Goal: Navigation & Orientation: Understand site structure

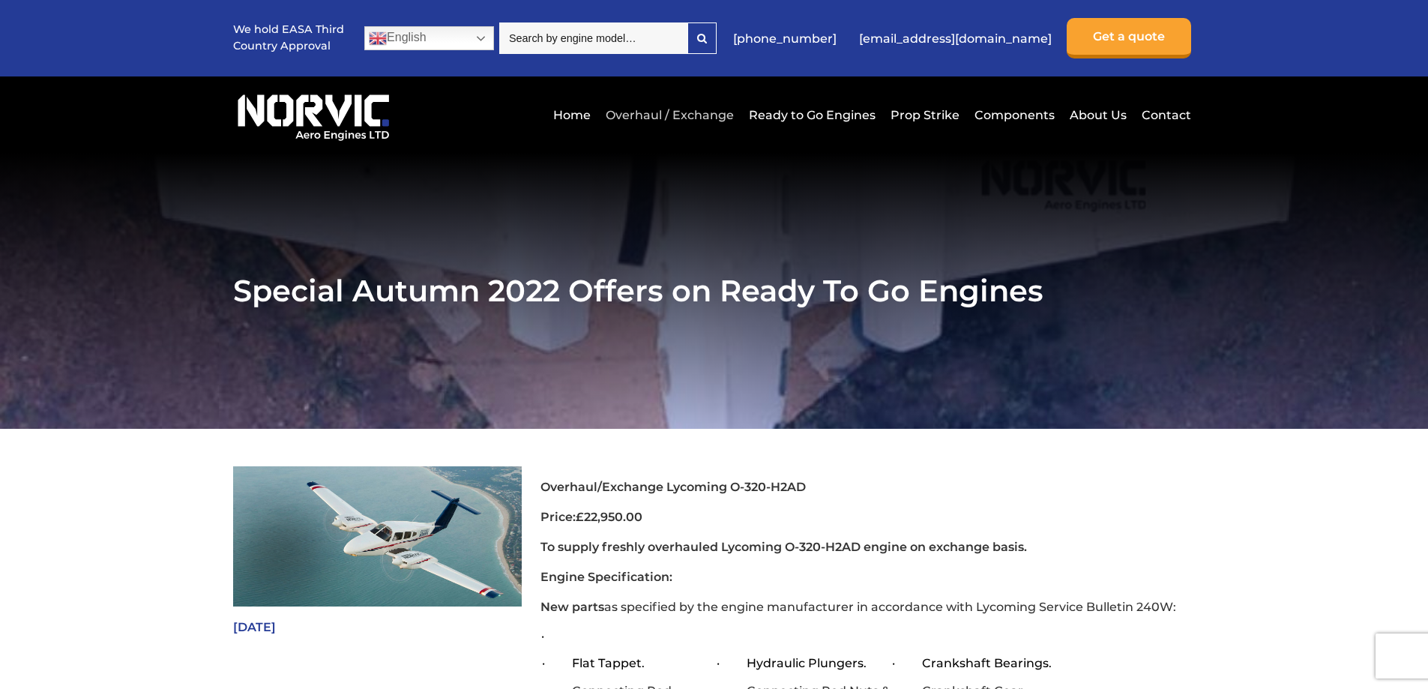
click at [717, 116] on link "Overhaul / Exchange" at bounding box center [670, 115] width 136 height 37
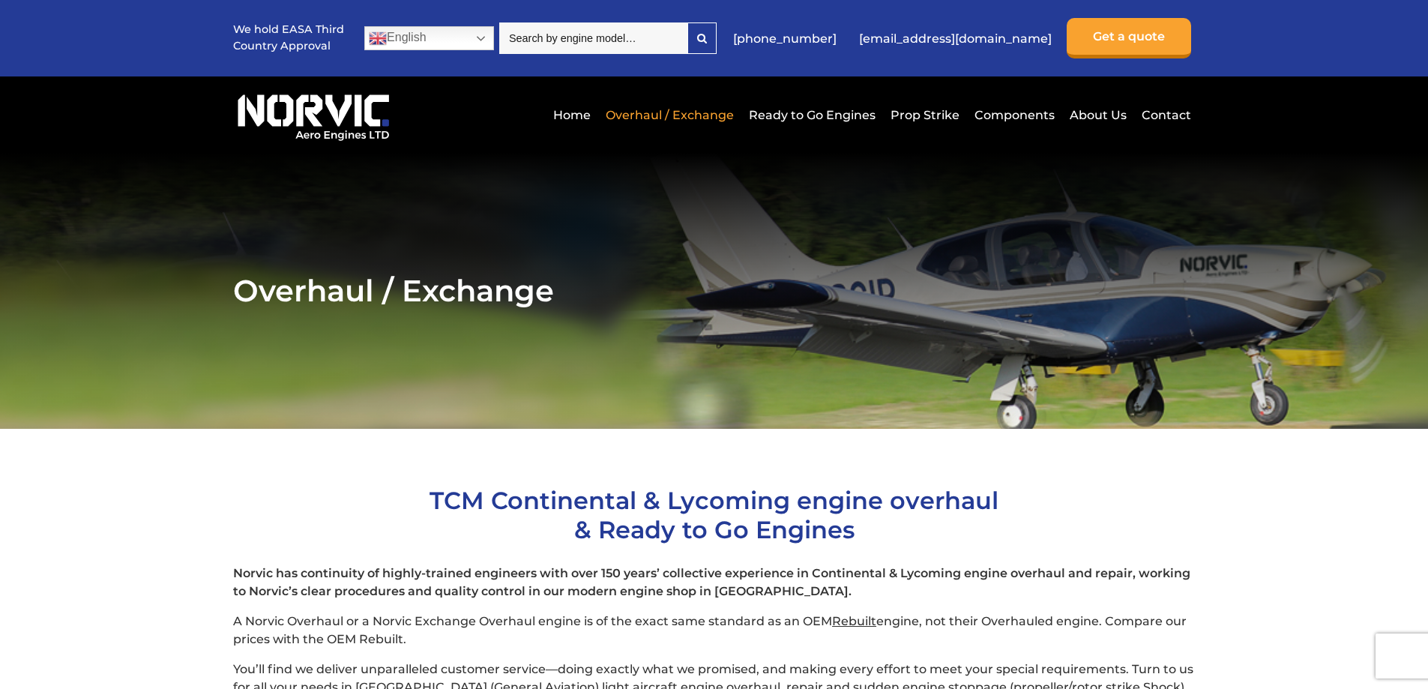
click at [809, 112] on link "Ready to Go Engines" at bounding box center [812, 115] width 134 height 37
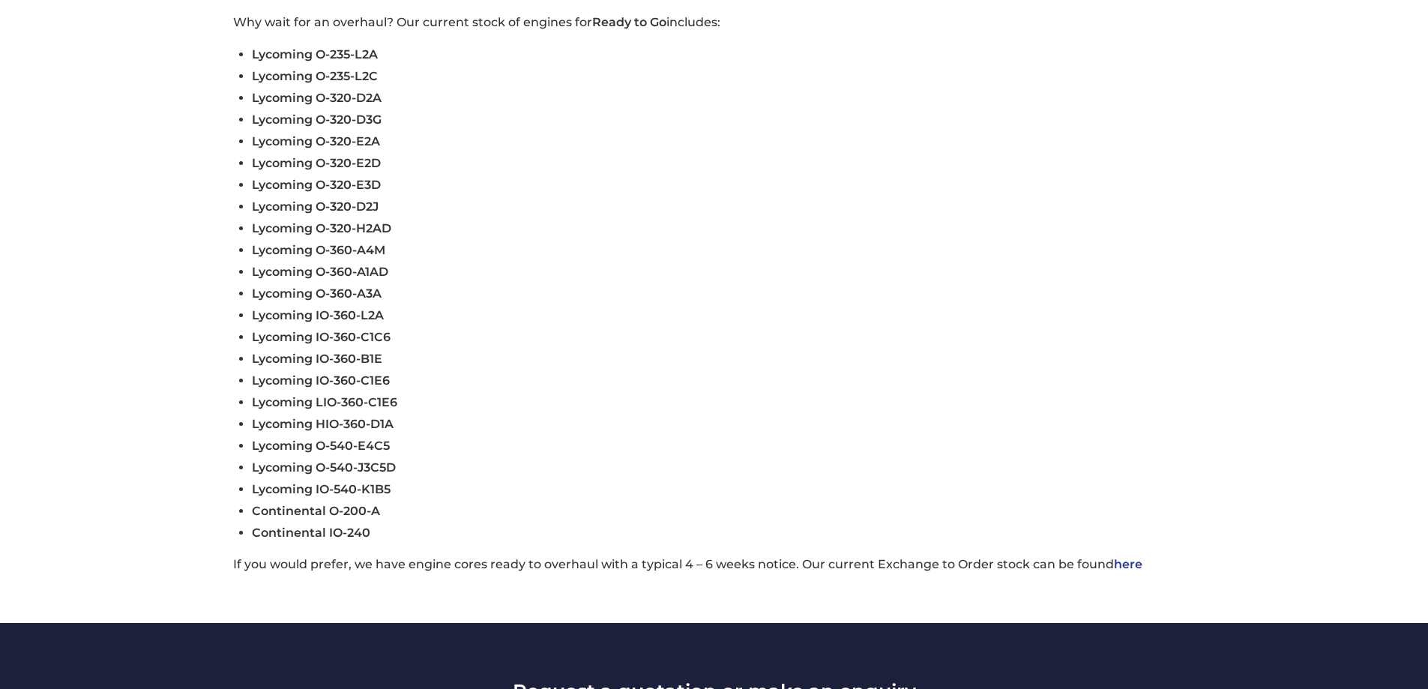
scroll to position [675, 0]
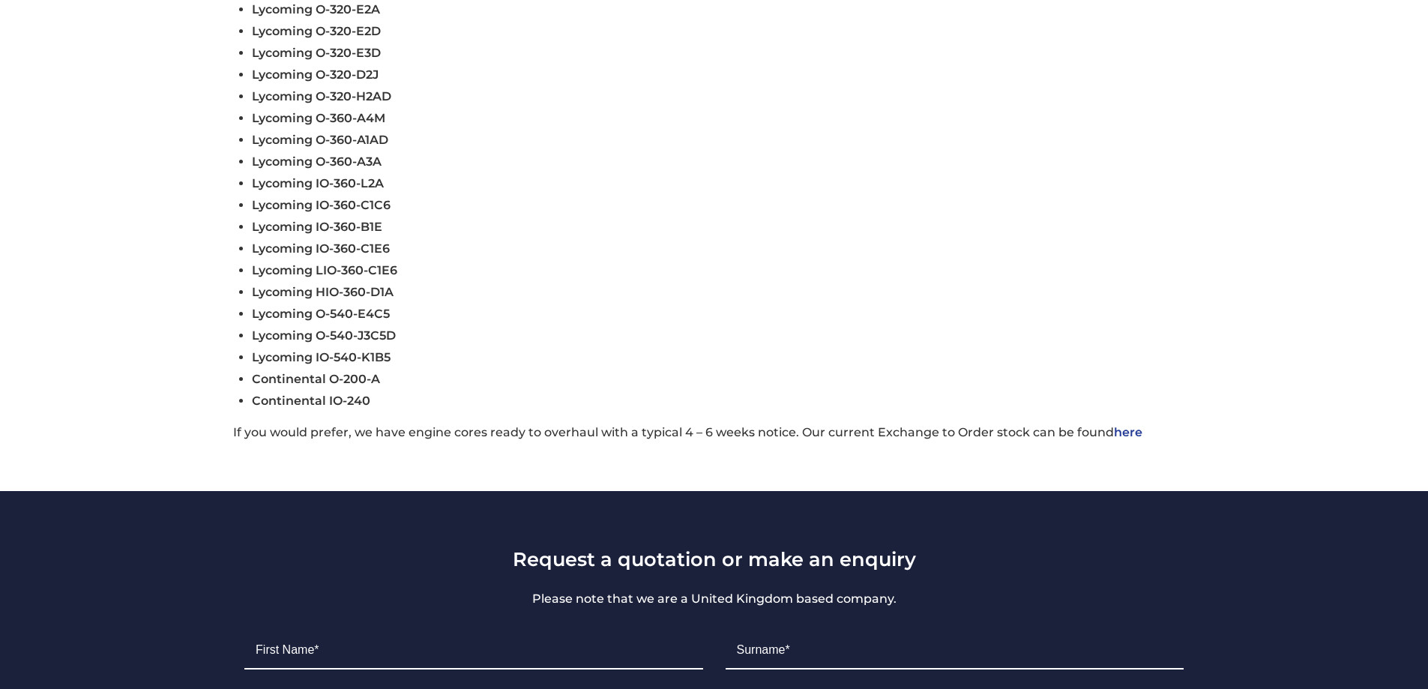
click at [1128, 432] on link "here" at bounding box center [1128, 432] width 28 height 14
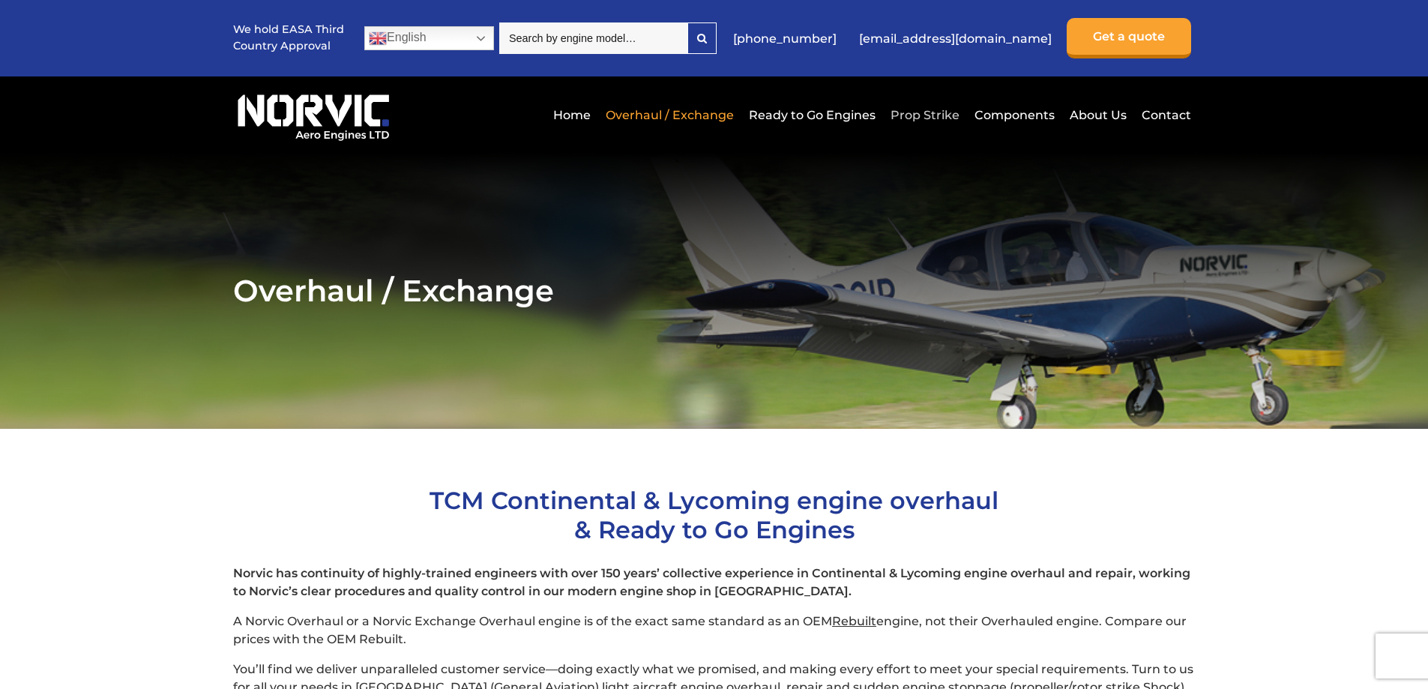
click at [959, 115] on link "Prop Strike" at bounding box center [925, 115] width 76 height 37
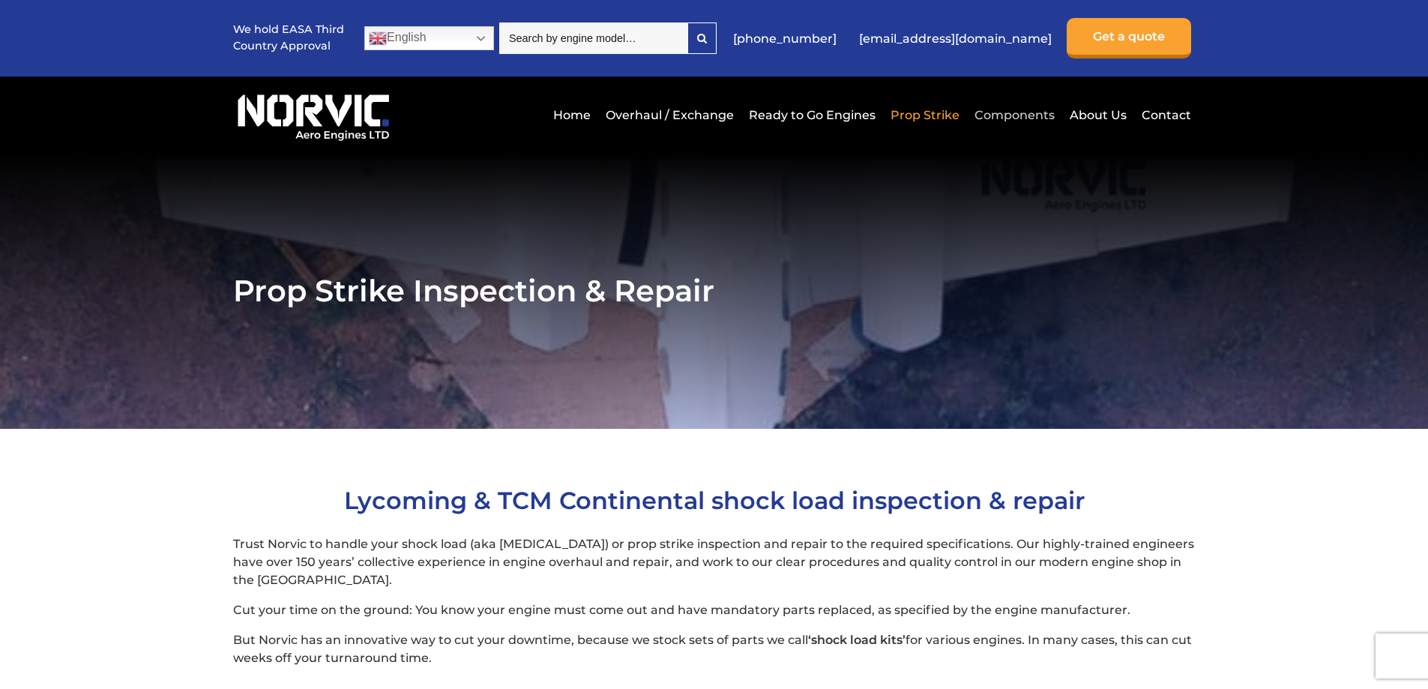
click at [1002, 115] on link "Components" at bounding box center [1015, 115] width 88 height 37
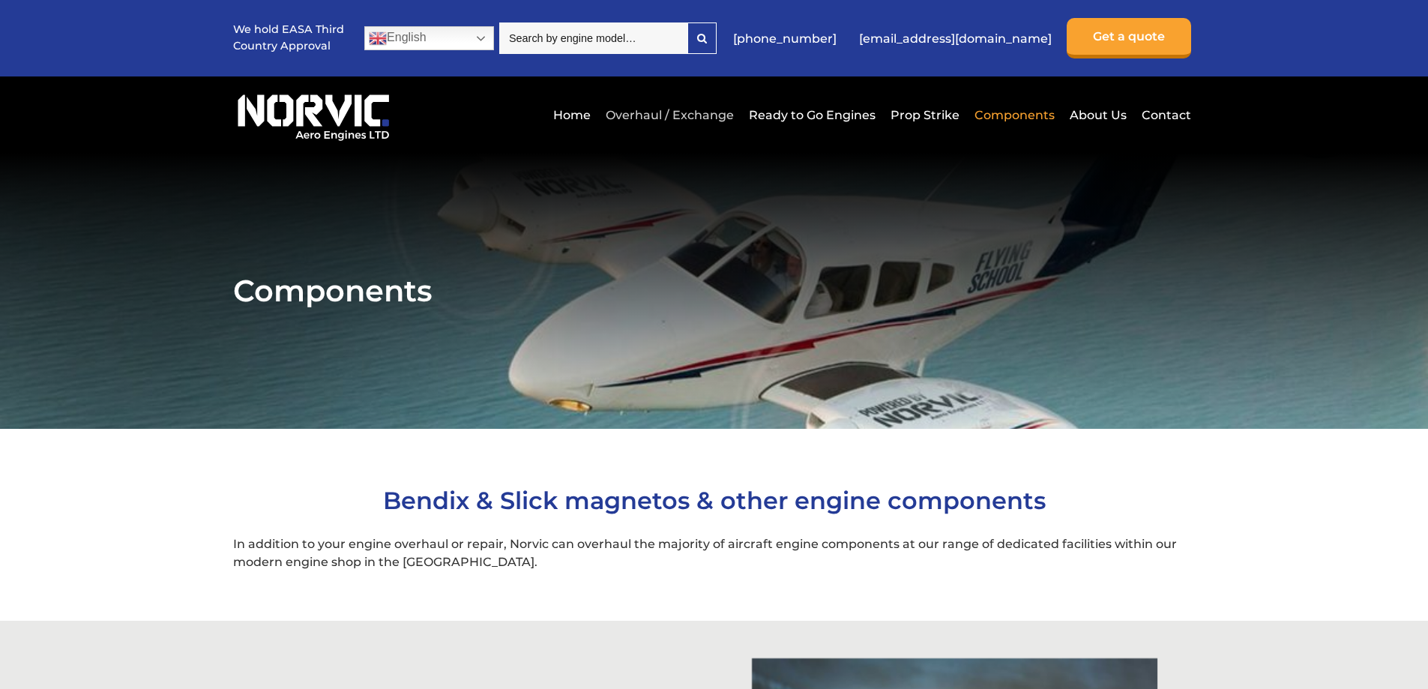
click at [635, 115] on link "Overhaul / Exchange" at bounding box center [670, 115] width 136 height 37
